Goal: Check status: Check status

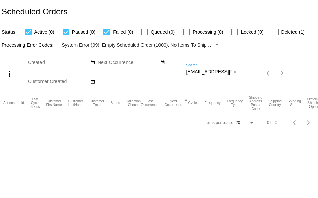
scroll to position [0, 16]
click at [273, 72] on div "more_vert Sep Jan Feb Mar [DATE]" at bounding box center [159, 70] width 318 height 43
paste input "[URL][DOMAIN_NAME]"
drag, startPoint x: 186, startPoint y: 71, endPoint x: 317, endPoint y: 77, distance: 131.7
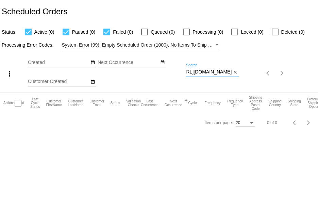
click at [317, 79] on div "more_vert Sep Jan Feb Mar [DATE]" at bounding box center [159, 70] width 318 height 43
paste input "[EMAIL_ADDRESS][DOMAIN_NAME]"
type input "[EMAIL_ADDRESS][DOMAIN_NAME]"
click at [235, 70] on mat-icon "close" at bounding box center [235, 72] width 5 height 5
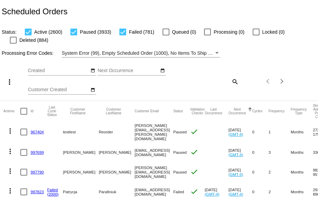
click at [232, 79] on mat-icon "search" at bounding box center [234, 81] width 8 height 11
click at [191, 80] on input "Search" at bounding box center [212, 79] width 53 height 5
paste input "[EMAIL_ADDRESS][DOMAIN_NAME]"
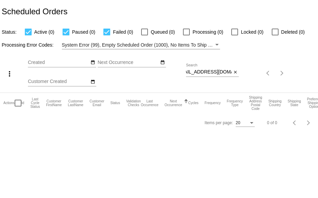
scroll to position [0, 0]
drag, startPoint x: 186, startPoint y: 72, endPoint x: 278, endPoint y: 72, distance: 92.1
click at [268, 82] on div "more_vert Sep Jan Feb Mar [DATE]" at bounding box center [159, 70] width 318 height 43
paste input "cathybreiner"
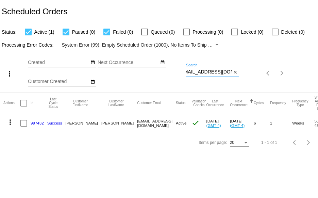
type input "[EMAIL_ADDRESS][DOMAIN_NAME]"
